Goal: Information Seeking & Learning: Learn about a topic

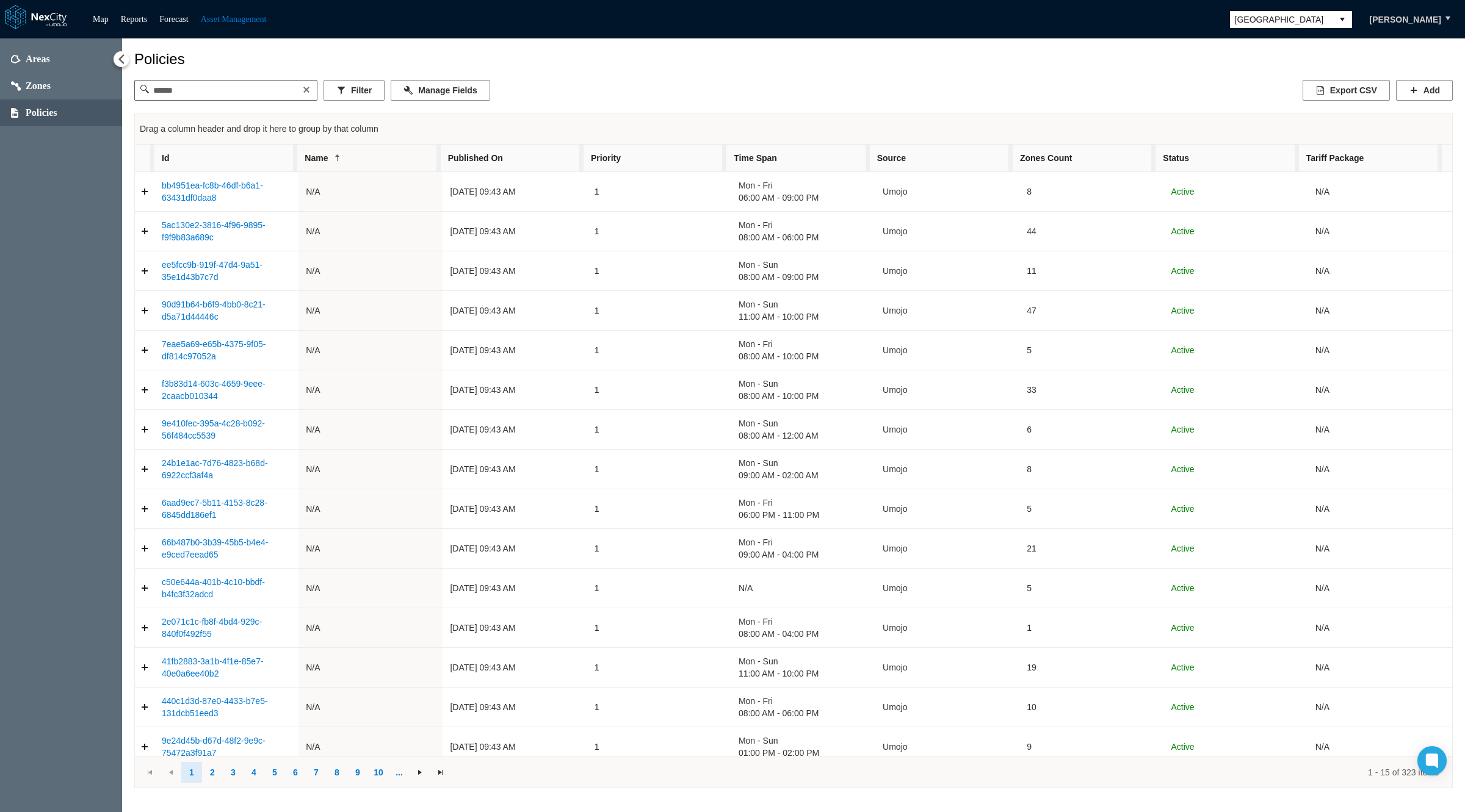
click at [1307, 17] on span "[GEOGRAPHIC_DATA]" at bounding box center [1281, 19] width 93 height 12
click at [100, 19] on link "Map" at bounding box center [101, 19] width 16 height 9
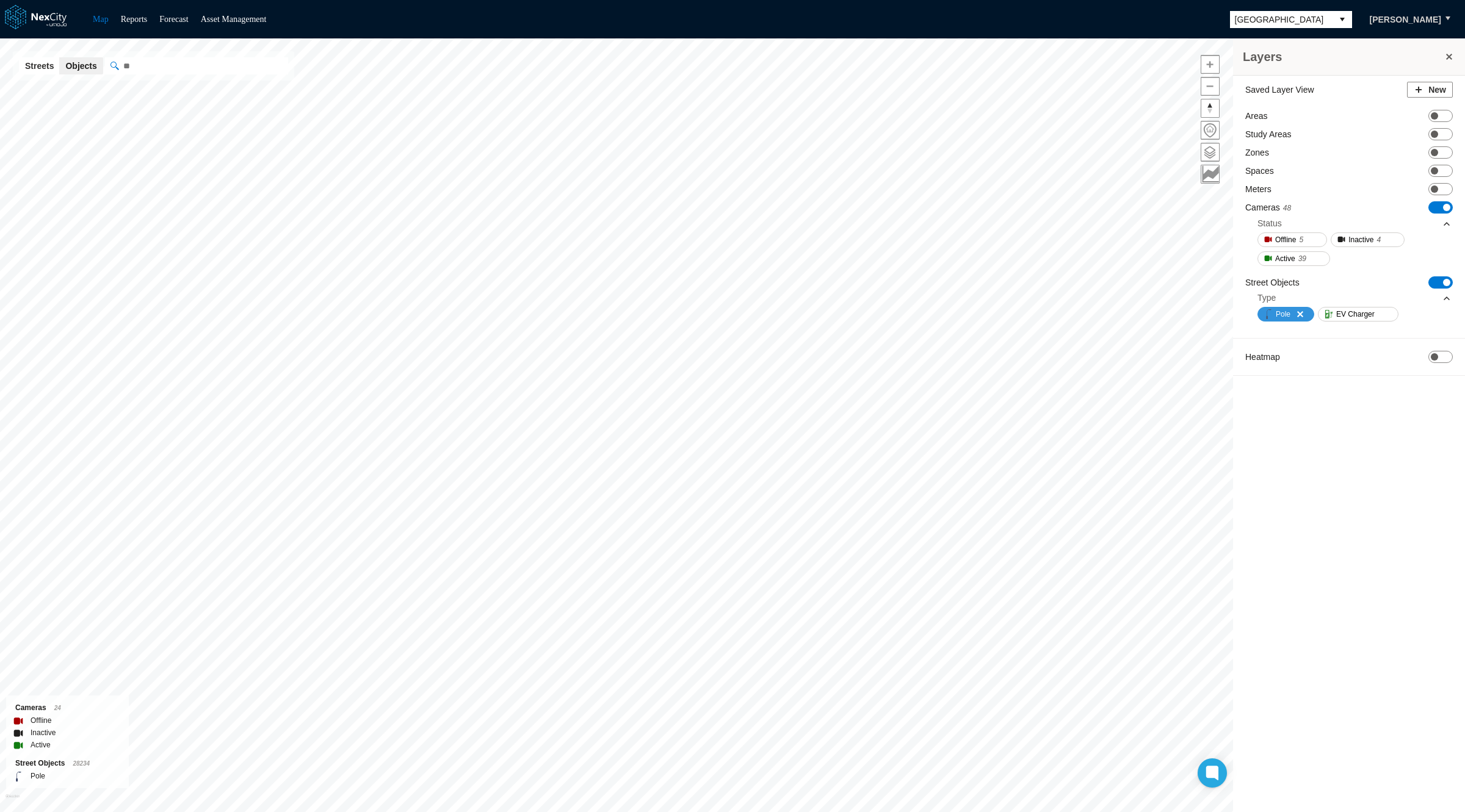
click at [1288, 310] on span "Pole" at bounding box center [1282, 314] width 15 height 12
click at [1432, 282] on span "ON OFF" at bounding box center [1440, 282] width 25 height 12
click at [1307, 5] on div "Map Reports Forecast Asset Management [GEOGRAPHIC_DATA] [PERSON_NAME]" at bounding box center [732, 19] width 1465 height 39
click at [1307, 14] on span "[GEOGRAPHIC_DATA]" at bounding box center [1281, 19] width 93 height 12
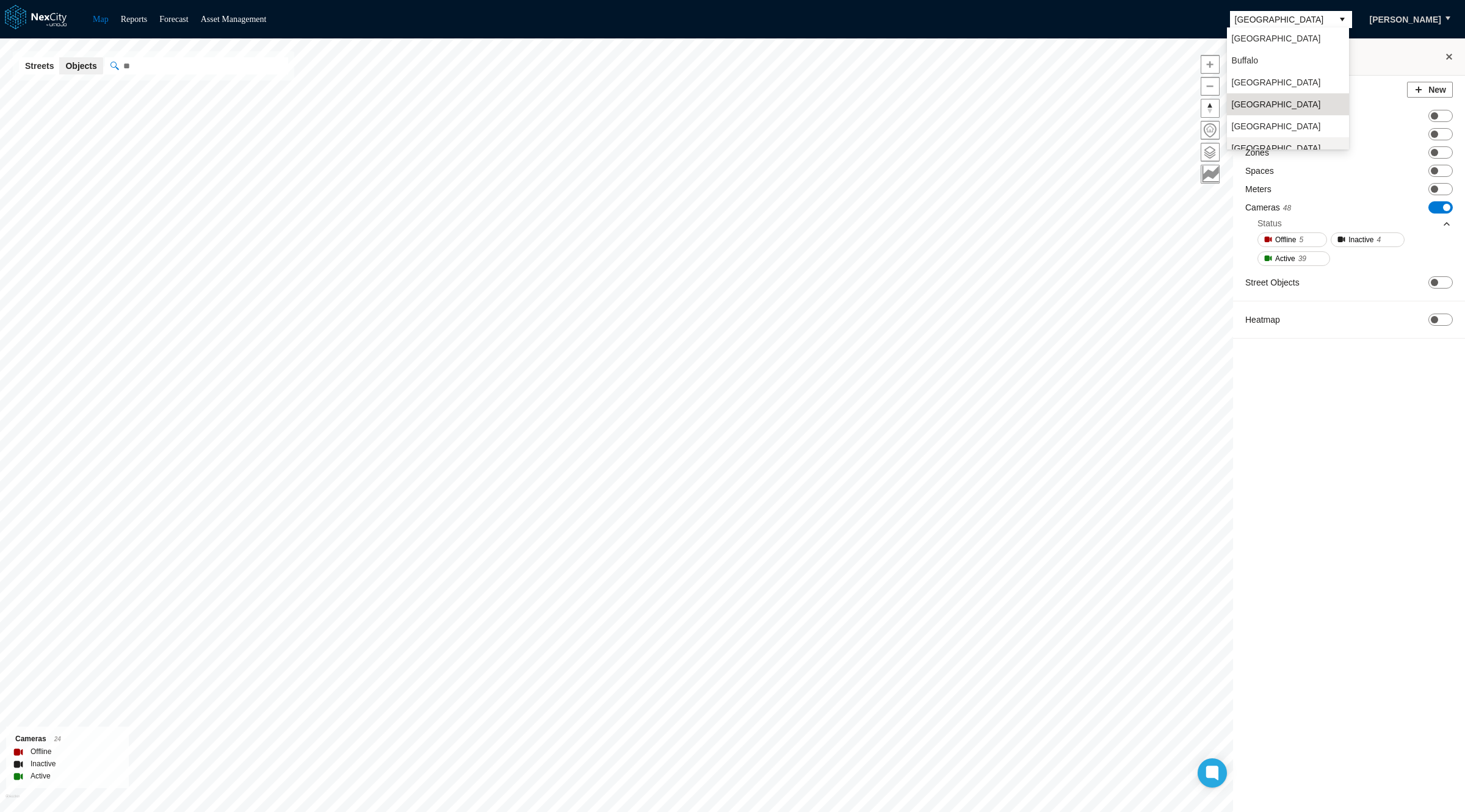
click at [1252, 142] on span "[GEOGRAPHIC_DATA][PERSON_NAME]" at bounding box center [1288, 154] width 112 height 25
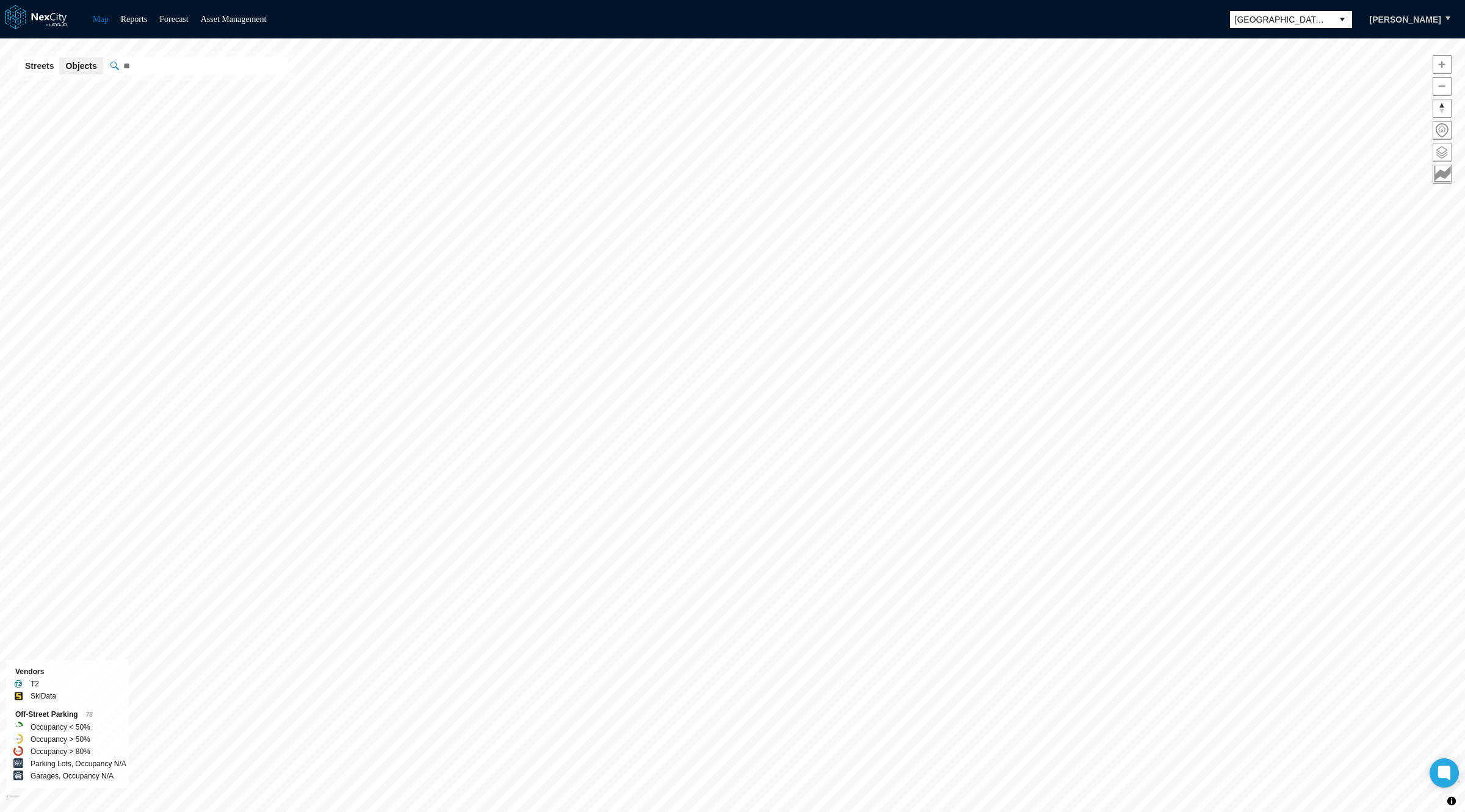
click at [1440, 152] on span at bounding box center [1442, 153] width 18 height 18
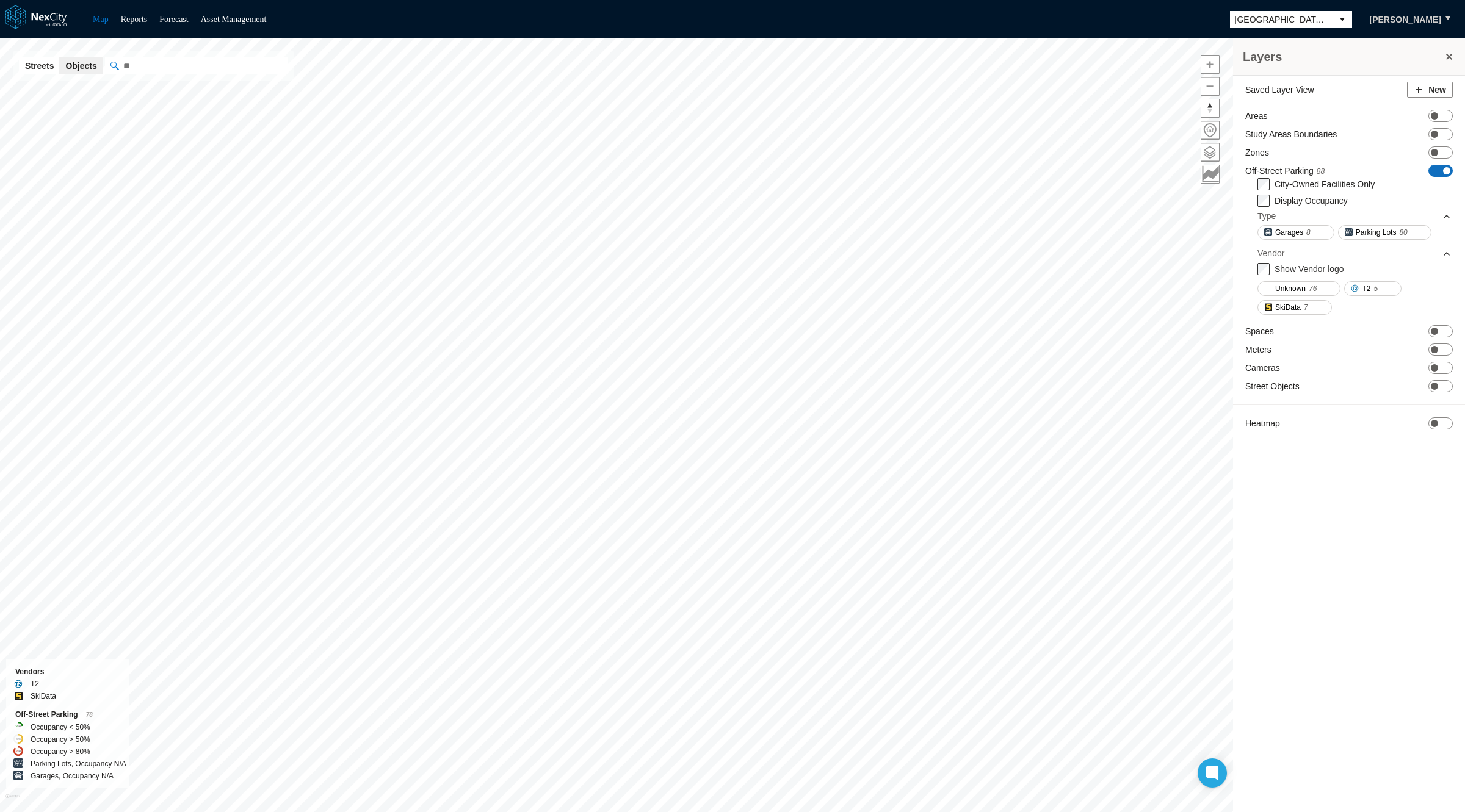
click at [1436, 168] on span "ON OFF" at bounding box center [1440, 171] width 25 height 12
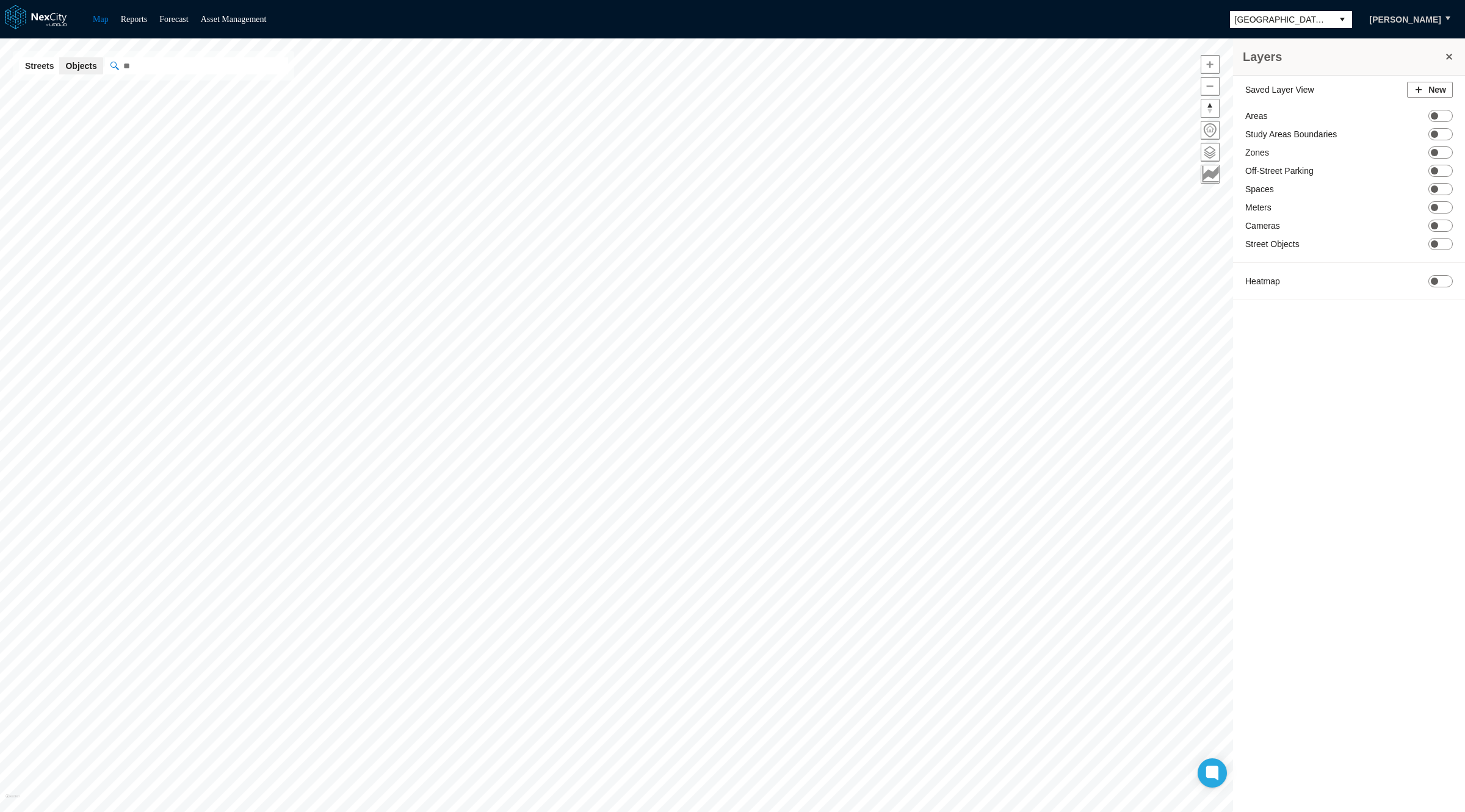
click at [1442, 235] on div "Saved Layer View New Areas ON OFF Study Areas Boundaries ON OFF Zones ON OFF Of…" at bounding box center [1349, 194] width 232 height 237
click at [1442, 241] on span "ON OFF" at bounding box center [1440, 244] width 25 height 12
click at [1303, 276] on span "EV Charger" at bounding box center [1295, 276] width 39 height 12
click at [1438, 167] on span "ON OFF" at bounding box center [1440, 171] width 25 height 12
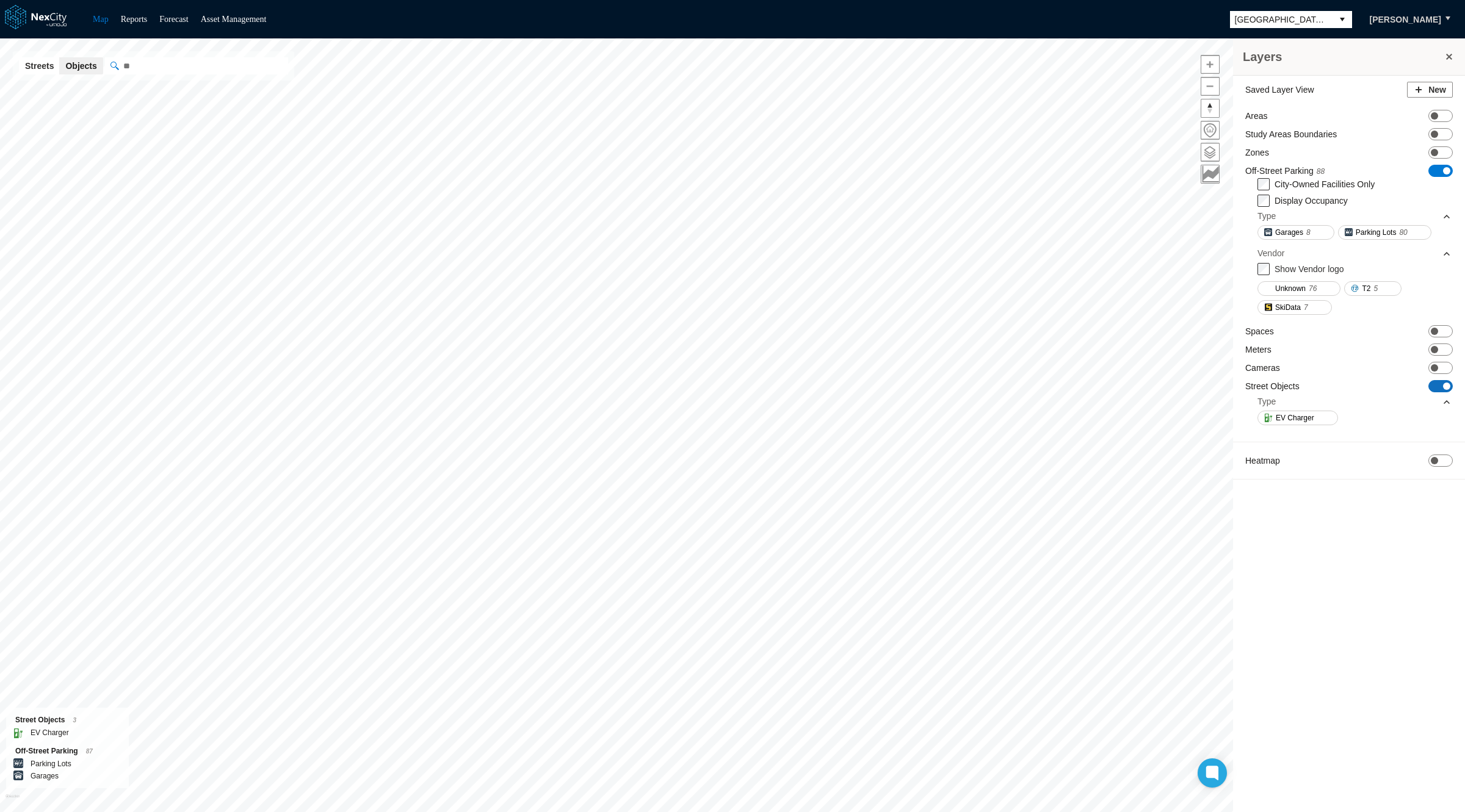
click at [1436, 382] on span "ON OFF" at bounding box center [1440, 386] width 25 height 12
click at [1330, 196] on label "Display Occupancy" at bounding box center [1311, 200] width 73 height 10
click at [737, 437] on tspan "/ 155" at bounding box center [738, 439] width 13 height 9
click at [476, 532] on tspan "27" at bounding box center [476, 534] width 7 height 9
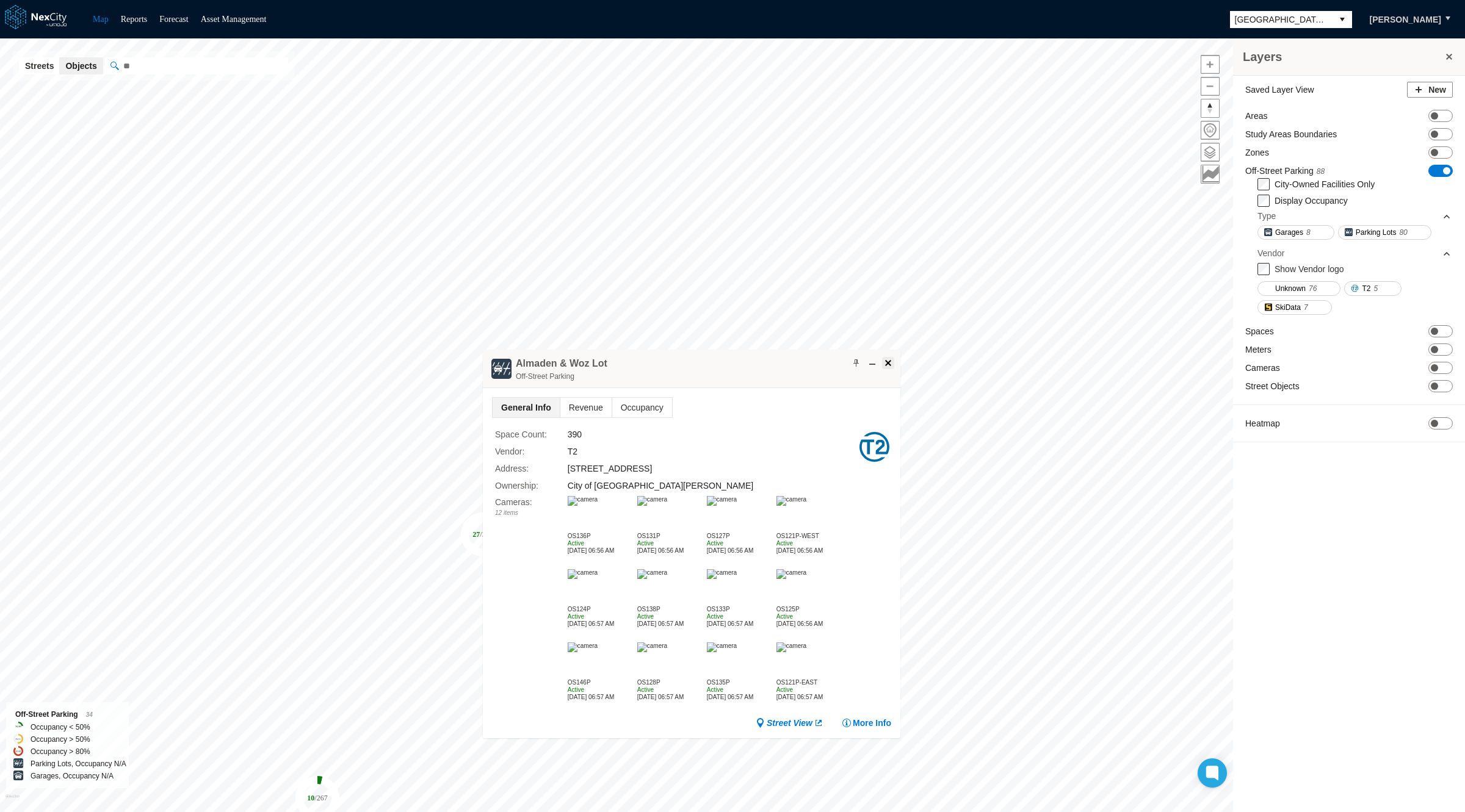
click at [889, 358] on span at bounding box center [887, 362] width 10 height 10
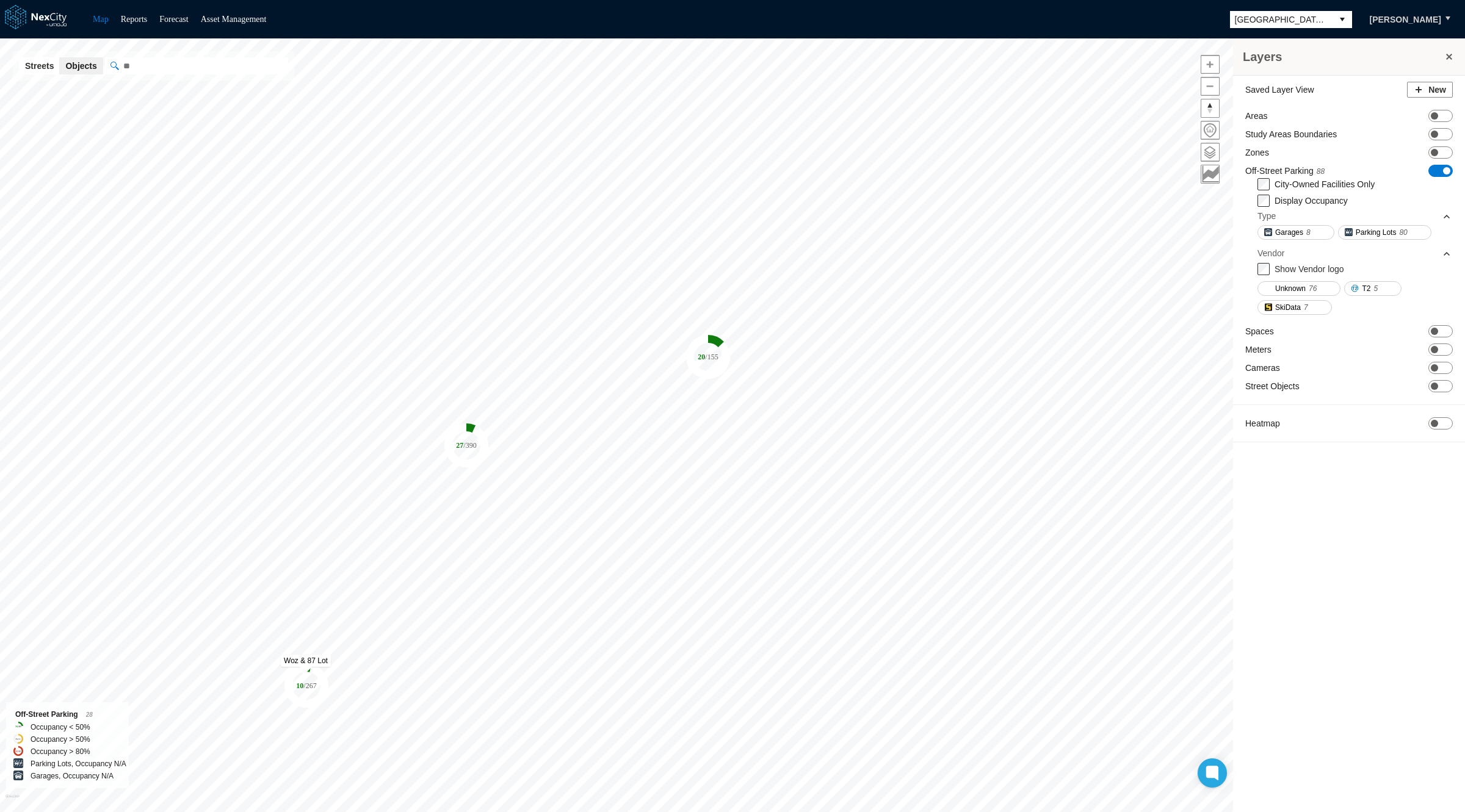
click at [305, 674] on icon "10 / 267" at bounding box center [306, 686] width 44 height 44
click at [469, 446] on tspan "/ 390" at bounding box center [469, 445] width 13 height 9
click at [712, 357] on tspan "/ 155" at bounding box center [711, 357] width 13 height 9
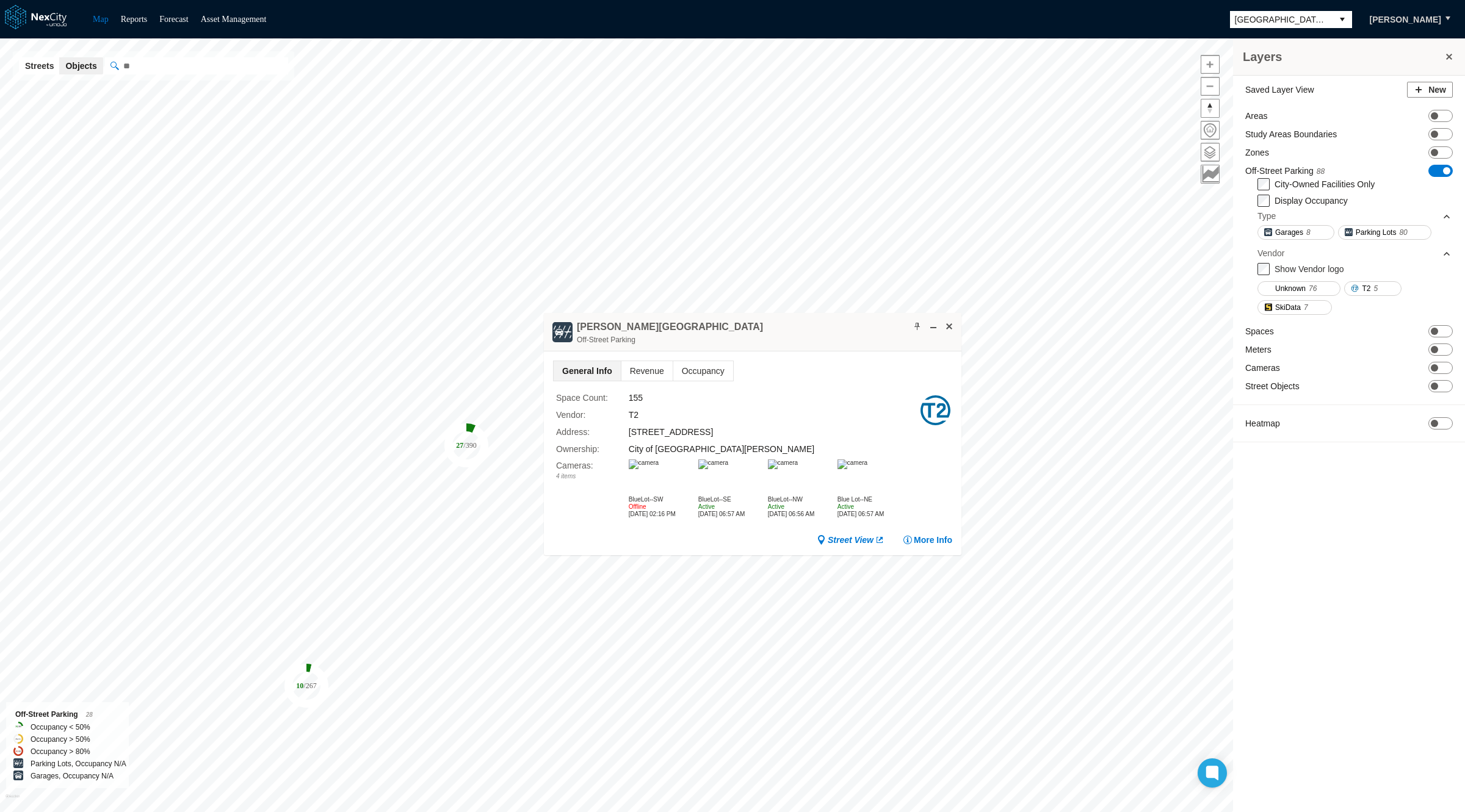
drag, startPoint x: 752, startPoint y: 326, endPoint x: 737, endPoint y: 421, distance: 96.2
click at [737, 352] on div "[PERSON_NAME] [GEOGRAPHIC_DATA]" at bounding box center [752, 332] width 417 height 39
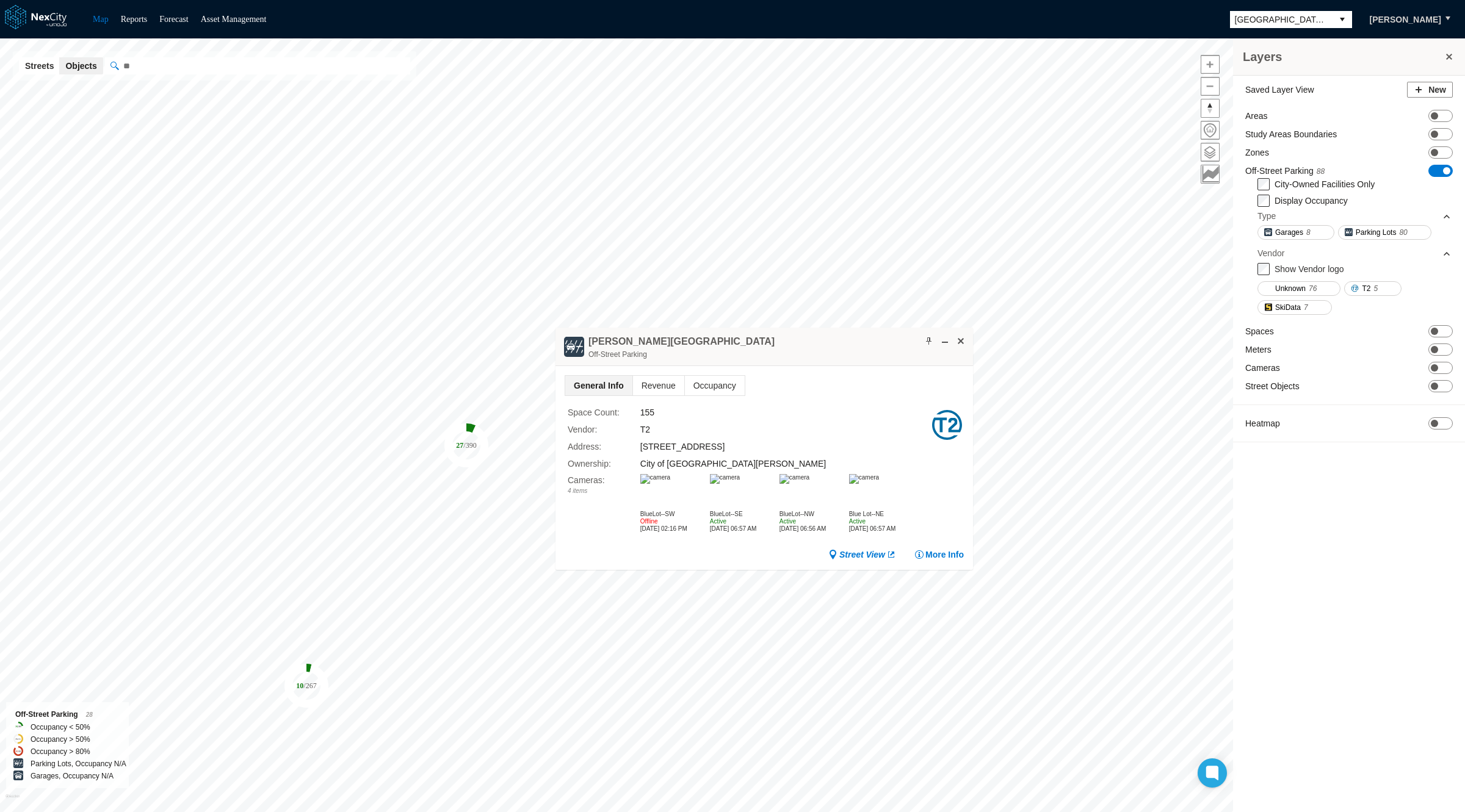
click at [227, 63] on input "" at bounding box center [258, 65] width 305 height 17
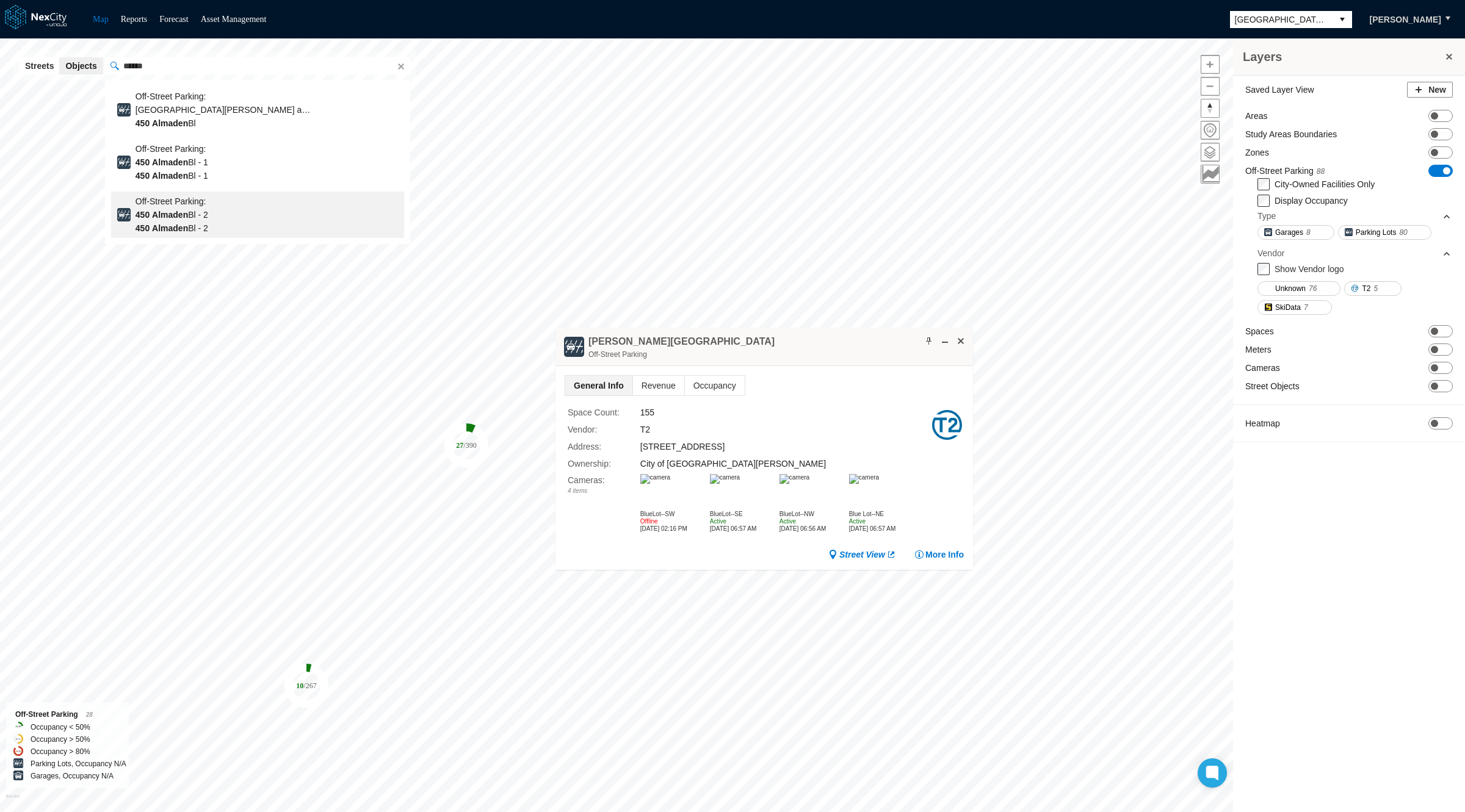
type input "**********"
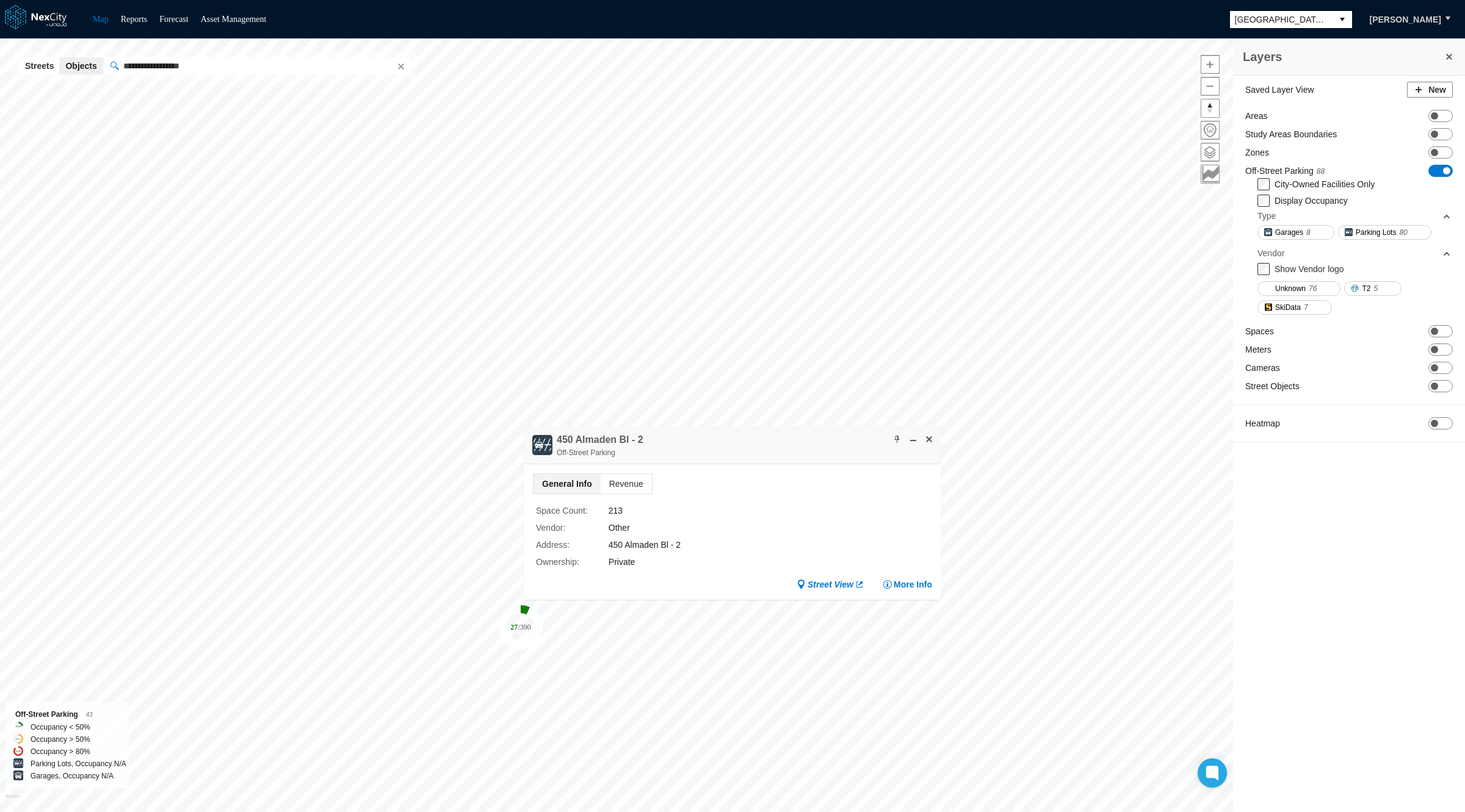
drag, startPoint x: 715, startPoint y: 451, endPoint x: 332, endPoint y: 377, distance: 390.1
click at [524, 426] on div "450 Almaden Bl - 2 Off-[GEOGRAPHIC_DATA]" at bounding box center [732, 445] width 417 height 39
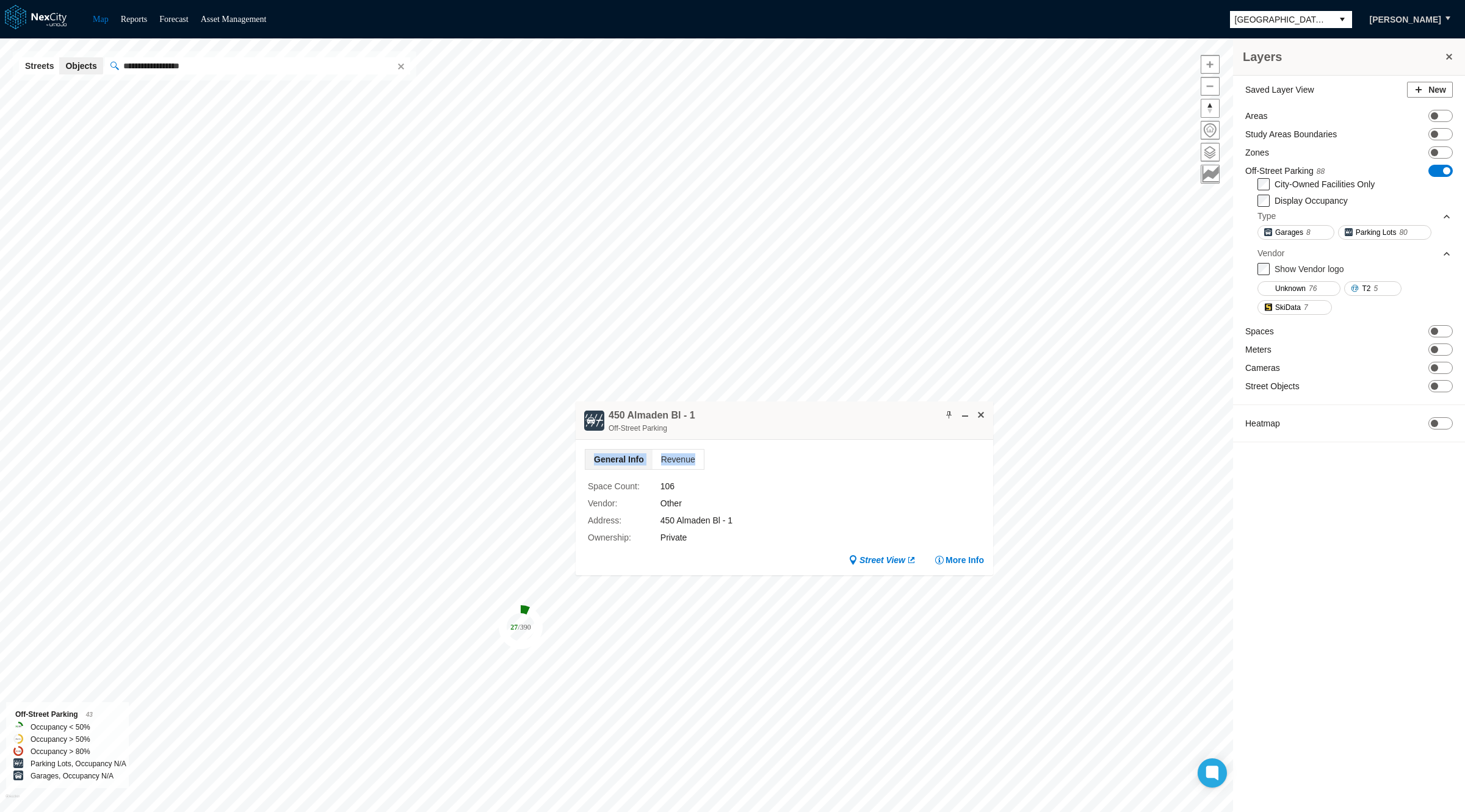
drag, startPoint x: 796, startPoint y: 443, endPoint x: 582, endPoint y: 423, distance: 214.9
click at [582, 423] on div "[GEOGRAPHIC_DATA] - 1 Off-Street Parking General Info Revenue Space Count : 106…" at bounding box center [784, 488] width 417 height 174
drag, startPoint x: 754, startPoint y: 412, endPoint x: 265, endPoint y: 343, distance: 493.8
click at [576, 401] on div "450 Almaden Bl - 1 Off-Street Parking" at bounding box center [784, 421] width 417 height 39
